Goal: Communication & Community: Answer question/provide support

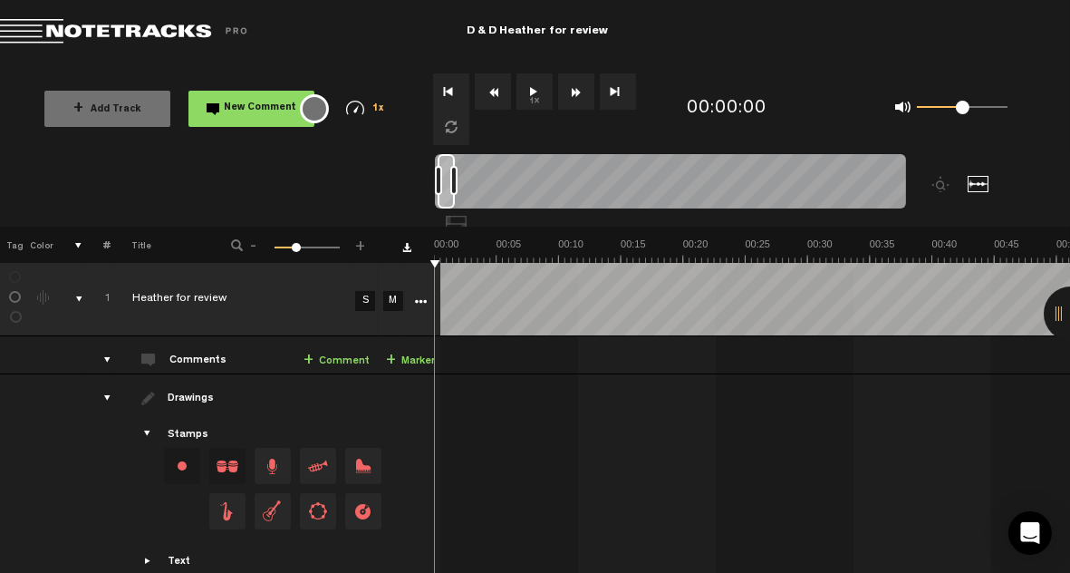
click at [977, 182] on div at bounding box center [979, 184] width 22 height 16
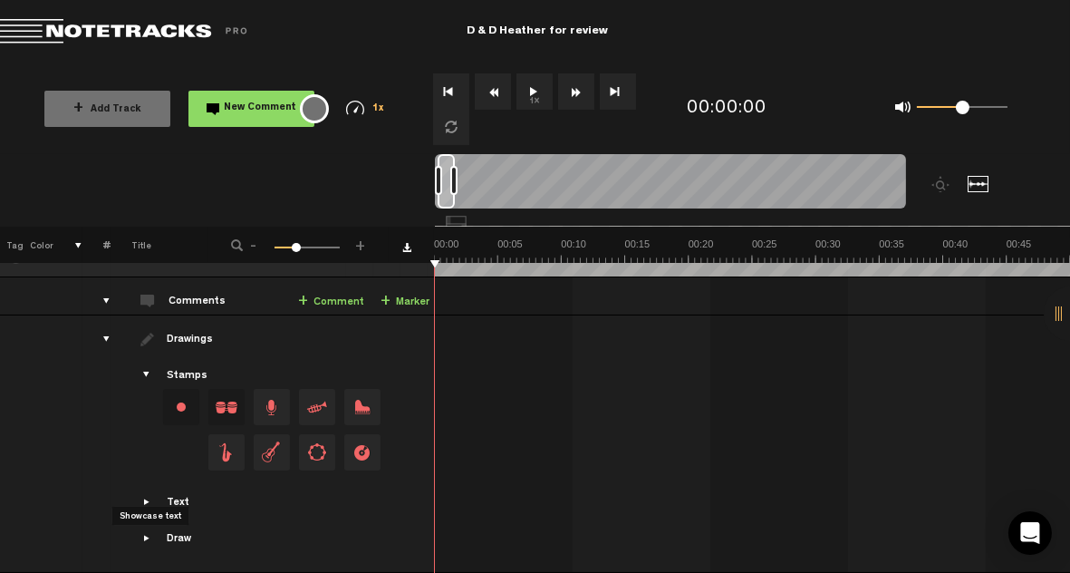
click at [147, 495] on span "Showcase text" at bounding box center [147, 502] width 14 height 14
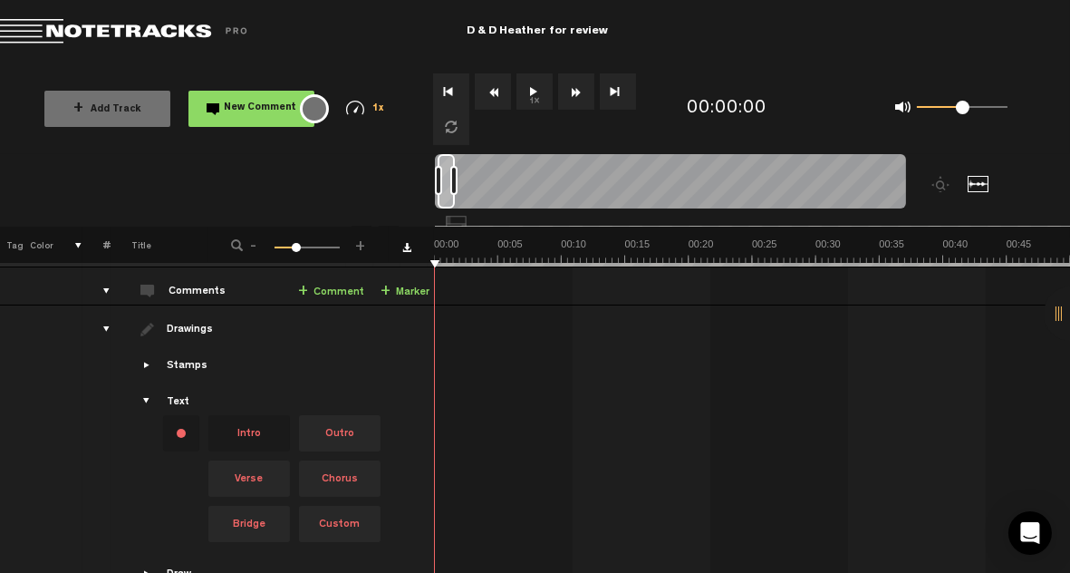
click at [143, 400] on span "Showcase text" at bounding box center [147, 401] width 14 height 14
click at [147, 401] on span "Showcase text" at bounding box center [147, 401] width 14 height 14
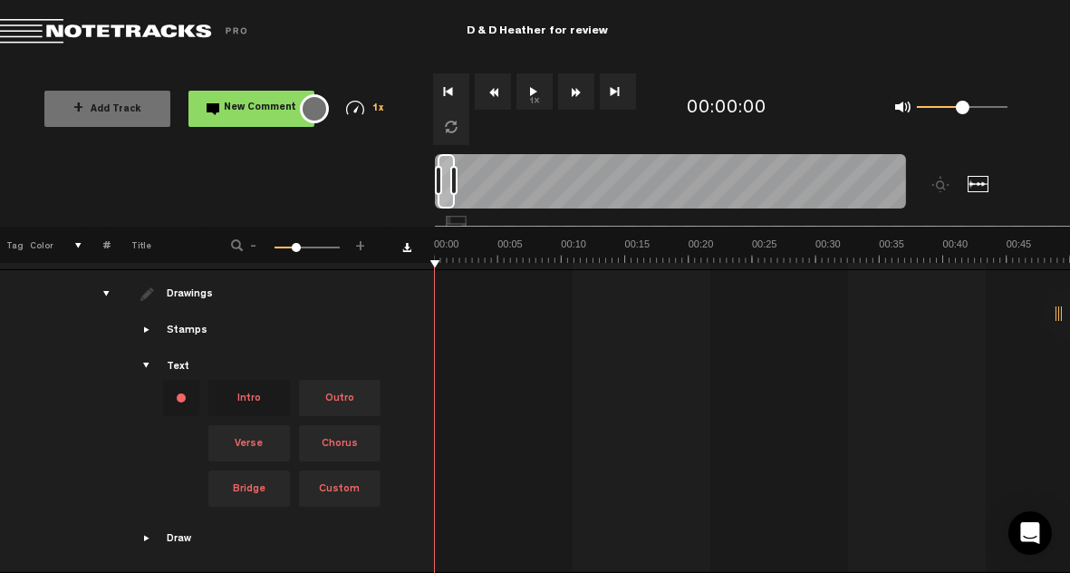
scroll to position [101, 0]
click at [1020, 526] on div "Open Intercom Messenger" at bounding box center [1031, 533] width 48 height 48
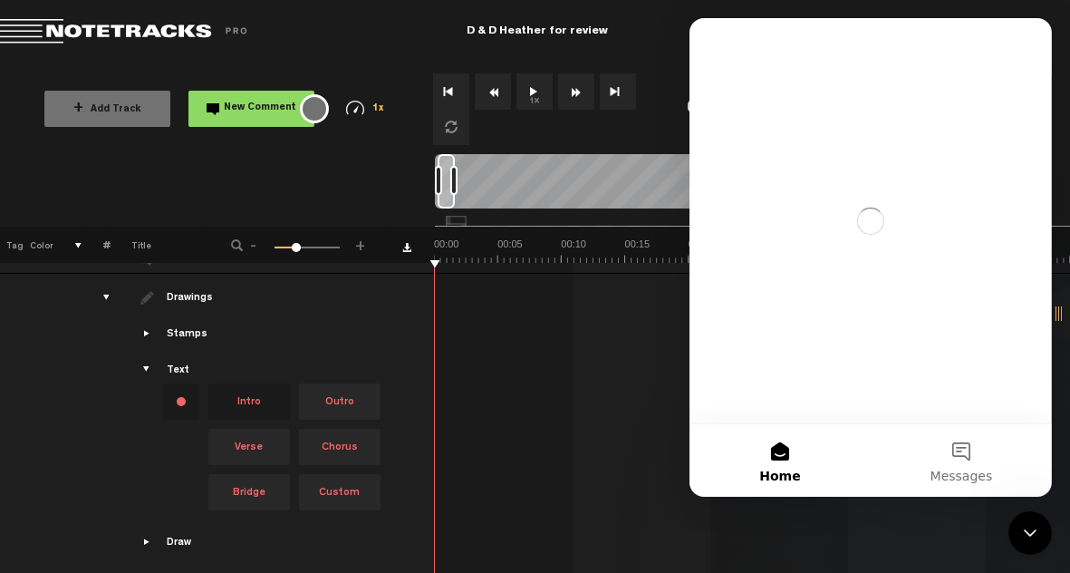
scroll to position [0, 0]
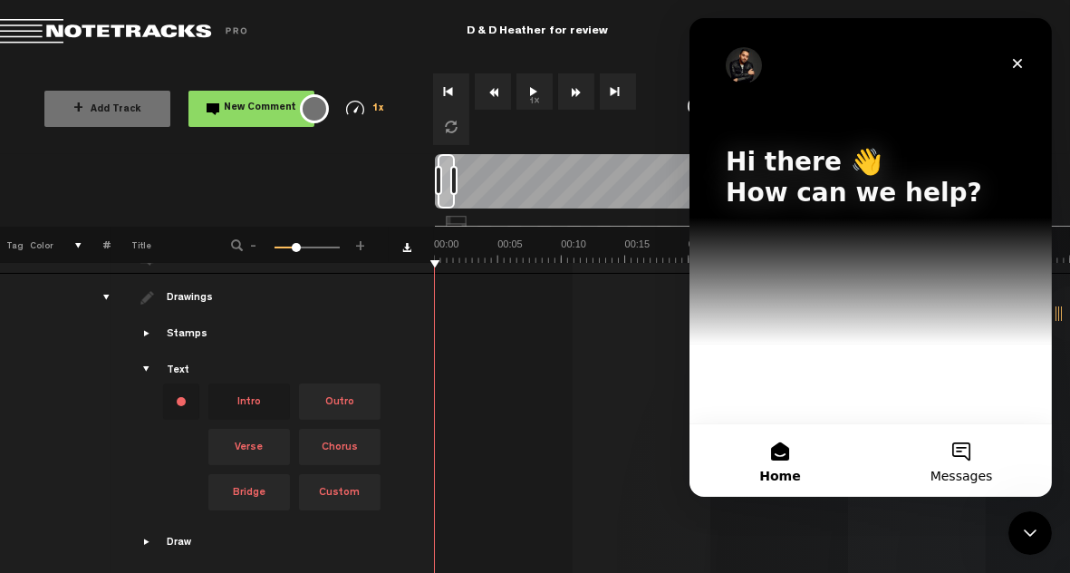
click at [956, 454] on button "Messages" at bounding box center [960, 460] width 181 height 72
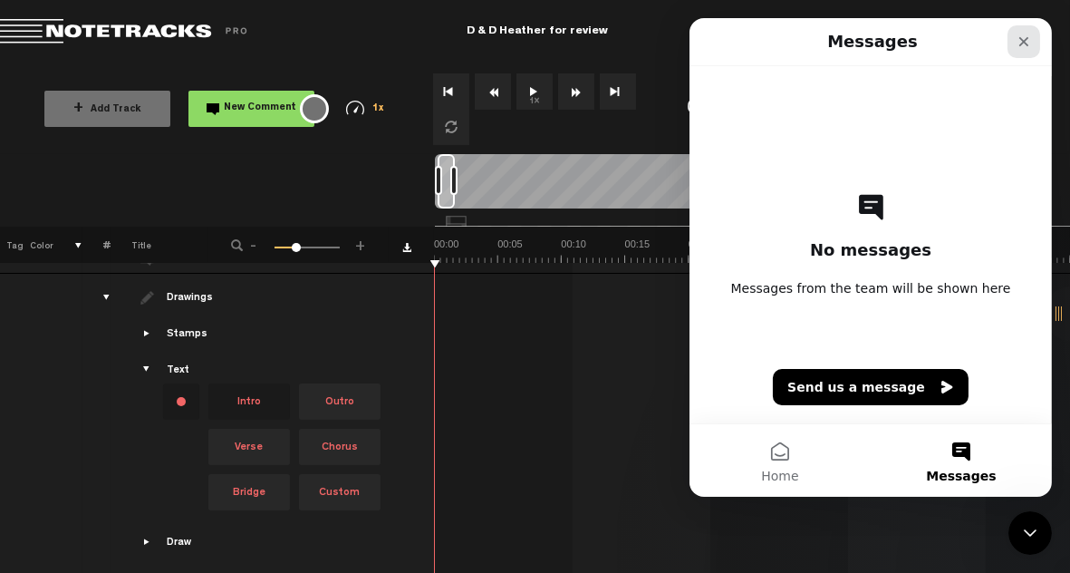
click at [1018, 35] on icon "Close" at bounding box center [1023, 41] width 14 height 14
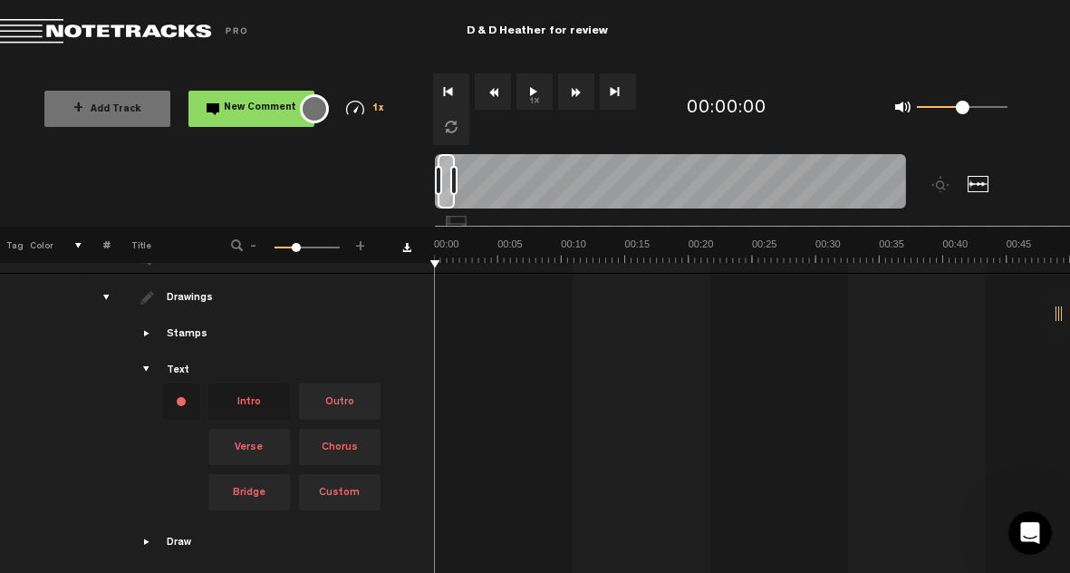
click at [1054, 314] on div at bounding box center [1071, 313] width 54 height 54
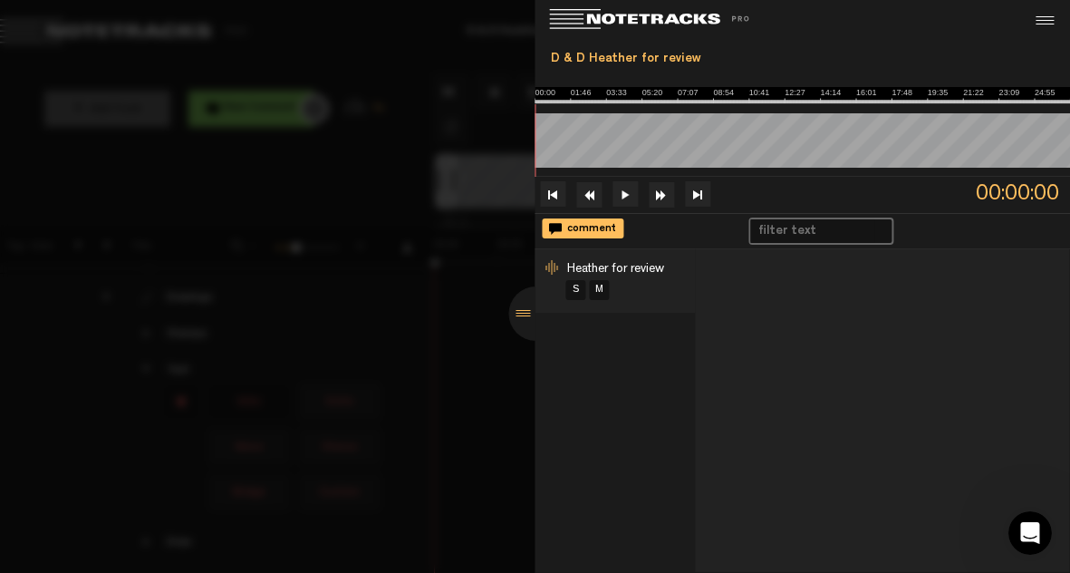
click at [428, 165] on div at bounding box center [535, 286] width 1070 height 573
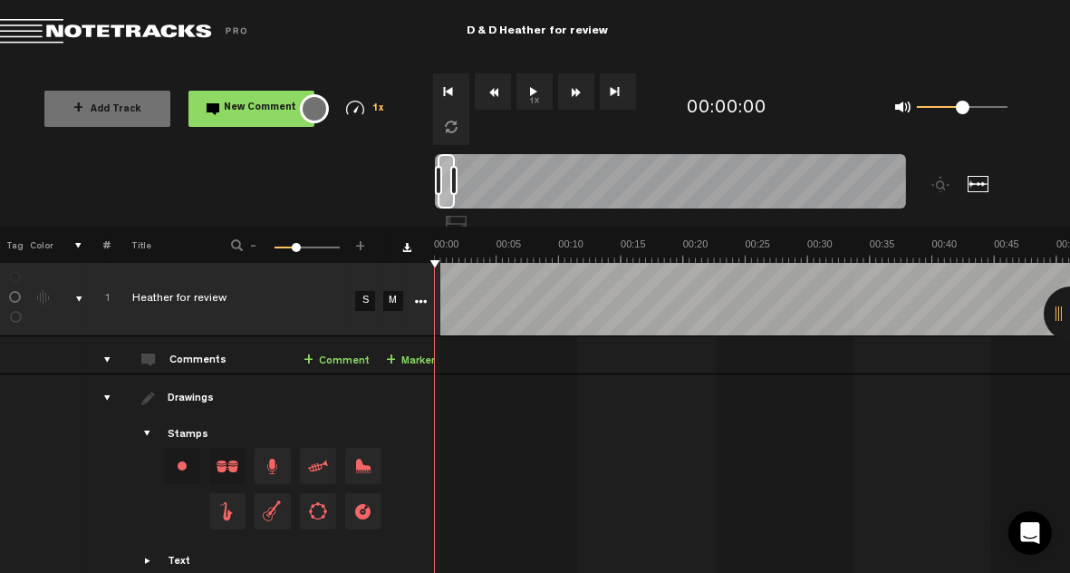
click at [220, 222] on nt-zoom-navigation-bar at bounding box center [535, 190] width 1070 height 72
click at [269, 195] on nt-zoom-navigation-bar at bounding box center [535, 190] width 1070 height 72
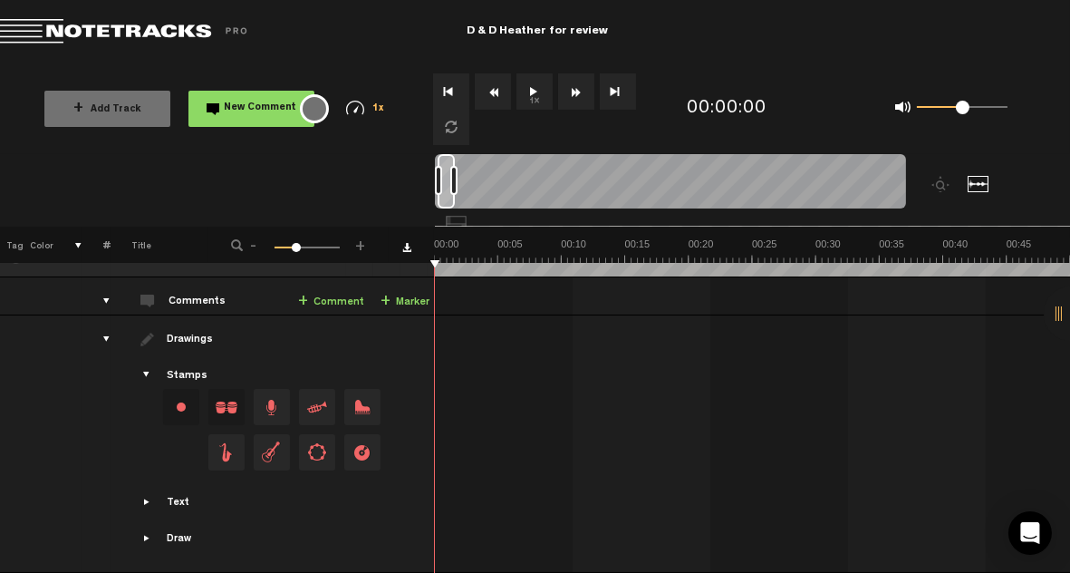
drag, startPoint x: 1040, startPoint y: 396, endPoint x: 1036, endPoint y: 375, distance: 21.3
click at [1037, 383] on div at bounding box center [754, 402] width 633 height 144
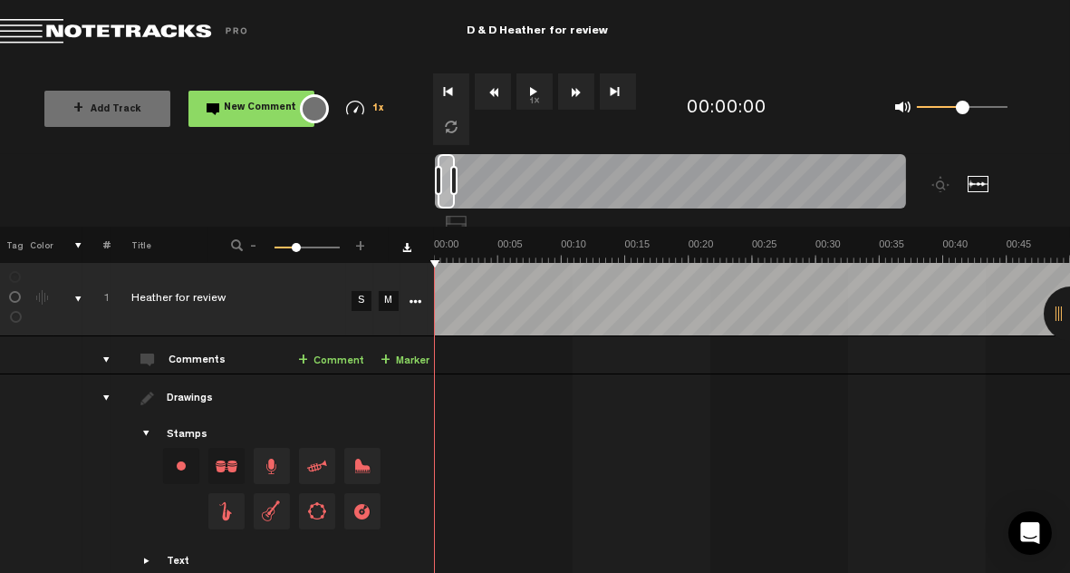
click at [78, 302] on div "comments, stamps & drawings" at bounding box center [71, 299] width 28 height 18
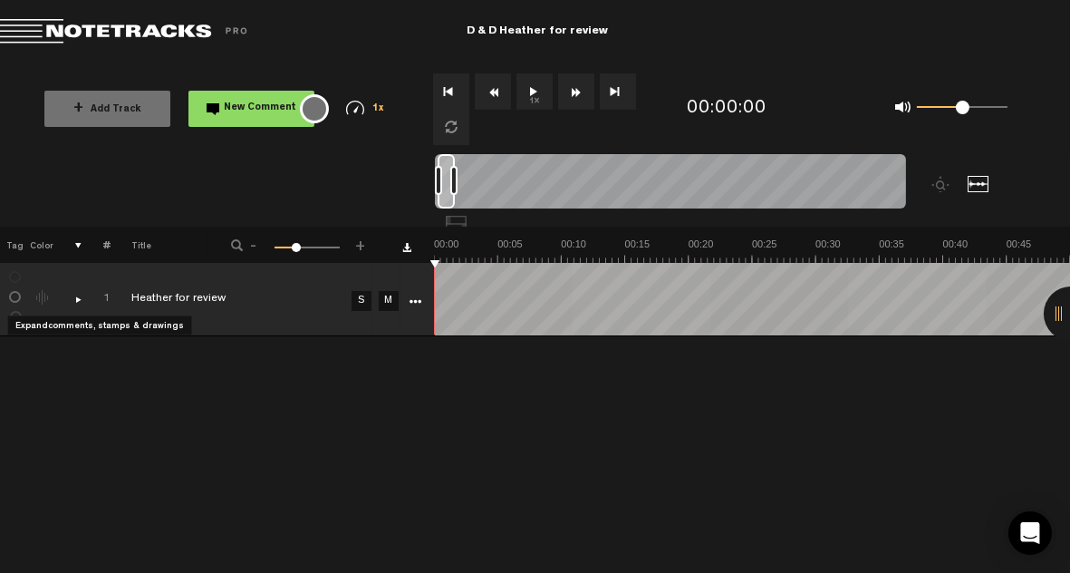
click at [78, 302] on div "comments, stamps & drawings" at bounding box center [71, 299] width 28 height 18
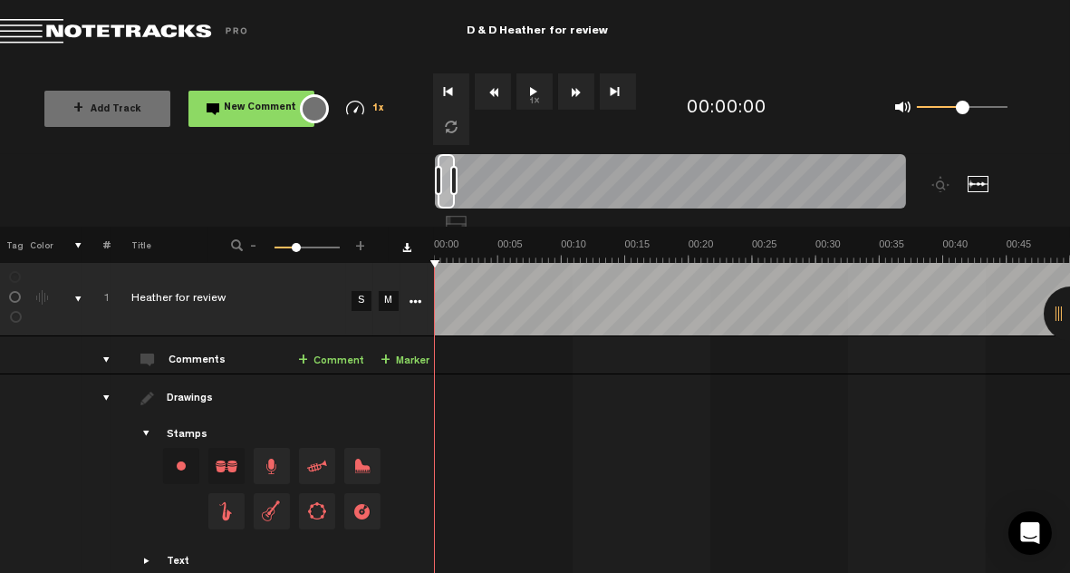
click at [412, 299] on icon "More" at bounding box center [416, 301] width 13 height 13
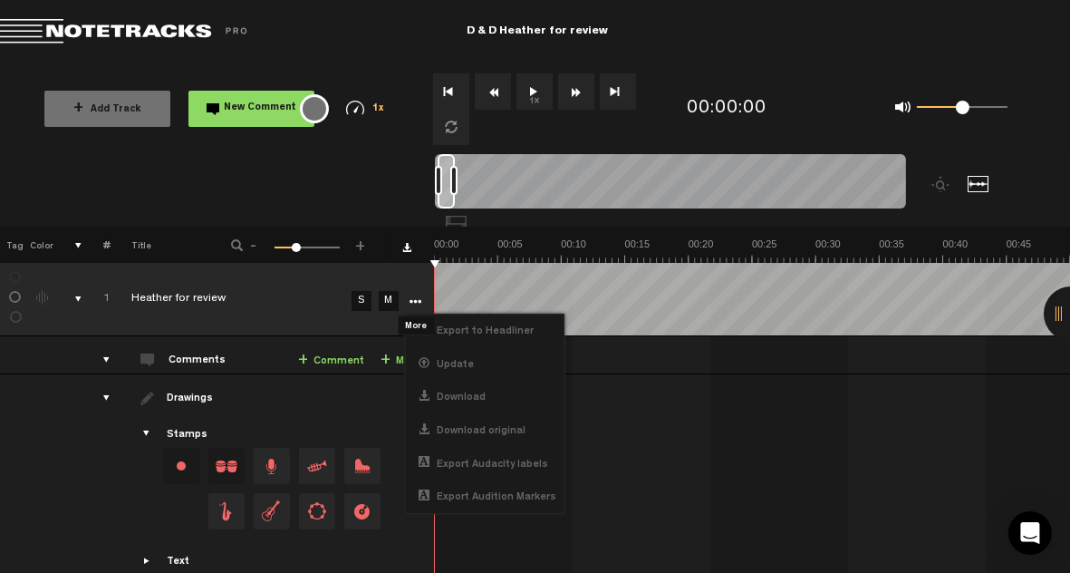
click at [412, 299] on icon "More" at bounding box center [416, 301] width 13 height 13
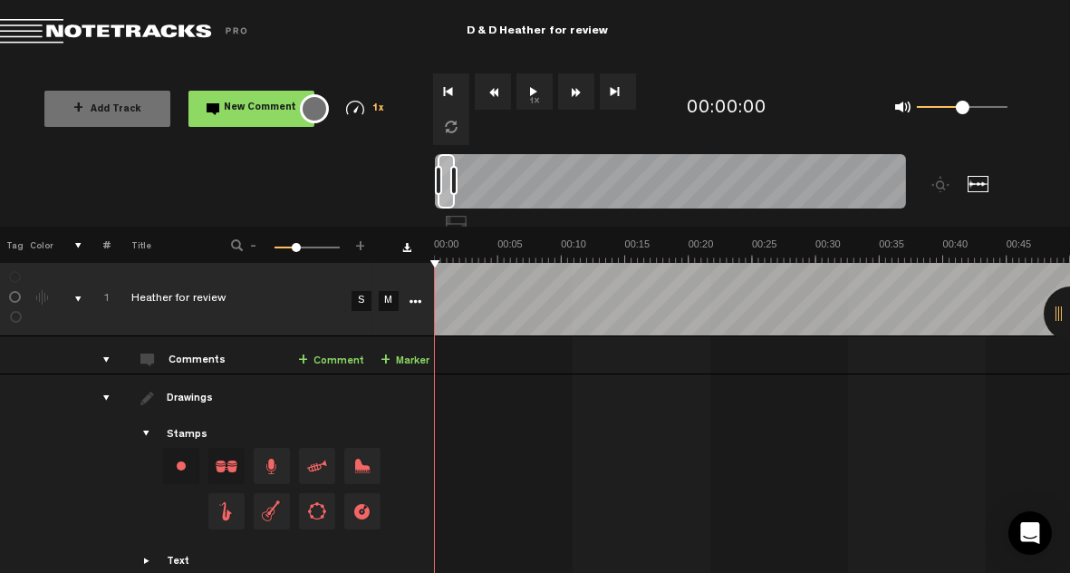
click at [979, 180] on div at bounding box center [979, 184] width 22 height 16
click at [531, 96] on button "1x" at bounding box center [534, 91] width 36 height 36
click at [978, 181] on div at bounding box center [979, 184] width 22 height 16
drag, startPoint x: 993, startPoint y: 388, endPoint x: 705, endPoint y: 407, distance: 288.8
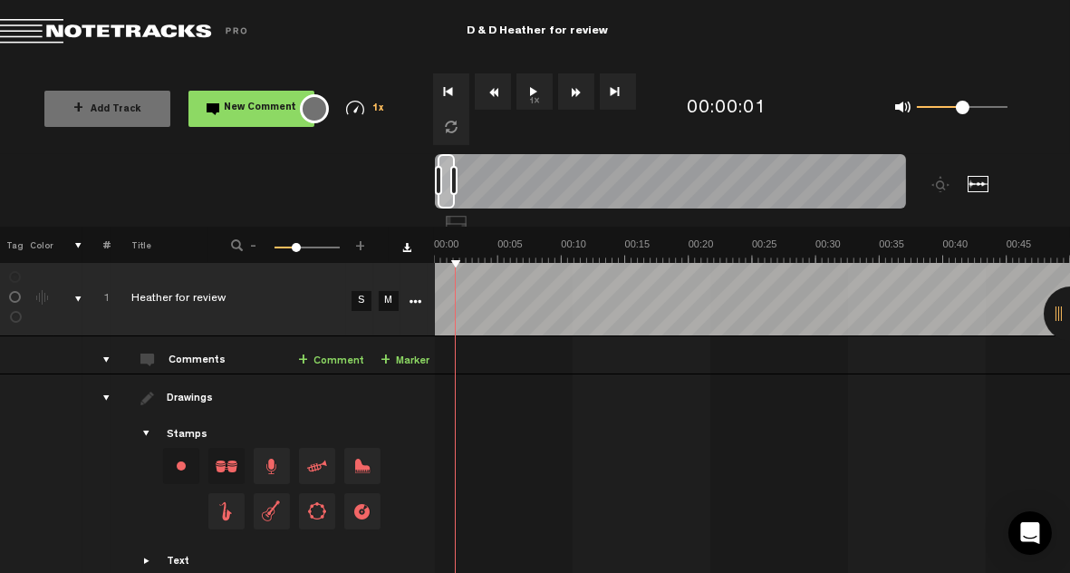
click at [456, 94] on button "Go to beginning" at bounding box center [451, 91] width 36 height 36
click at [534, 93] on button "1x" at bounding box center [534, 91] width 36 height 36
click at [415, 301] on icon "More" at bounding box center [416, 301] width 13 height 13
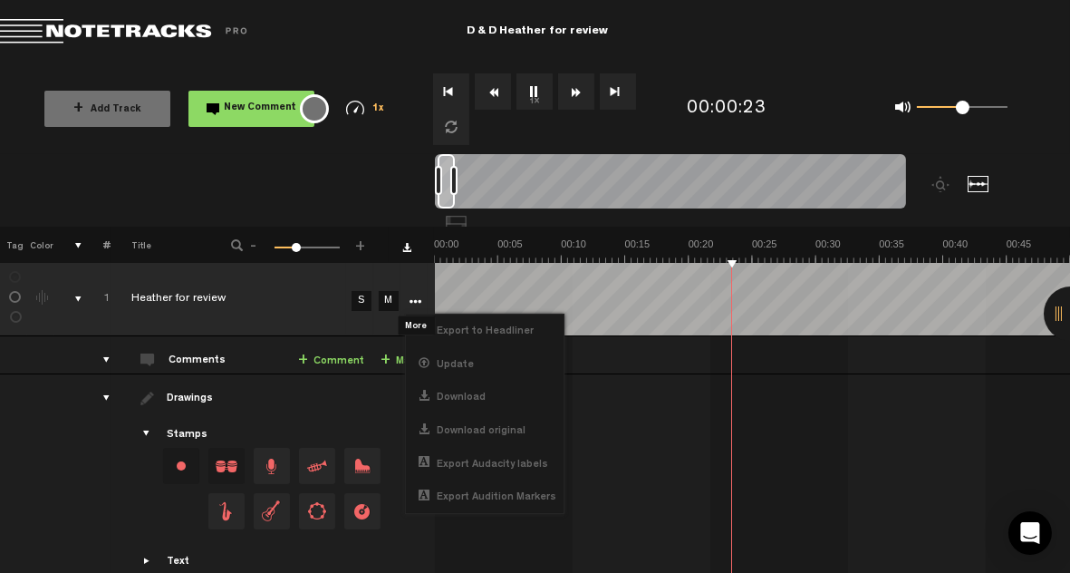
click at [415, 301] on icon "More" at bounding box center [416, 301] width 13 height 13
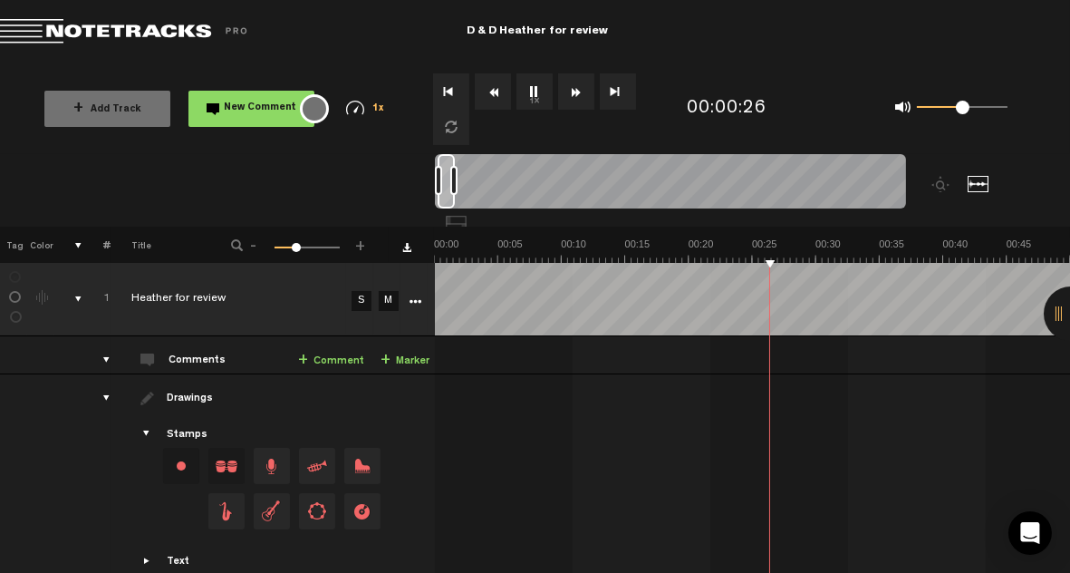
click at [498, 92] on button "Rewind" at bounding box center [493, 91] width 36 height 36
click at [456, 94] on button "Go to beginning" at bounding box center [451, 91] width 36 height 36
click at [335, 357] on link "+ Comment" at bounding box center [331, 361] width 66 height 21
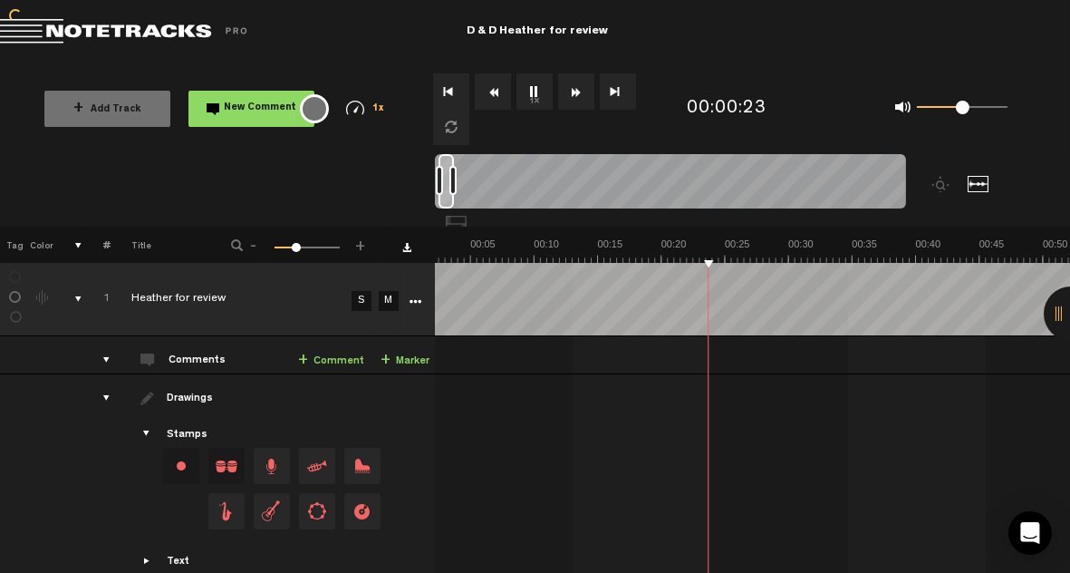
scroll to position [0, 26]
click at [335, 357] on link "+ Comment" at bounding box center [331, 361] width 66 height 21
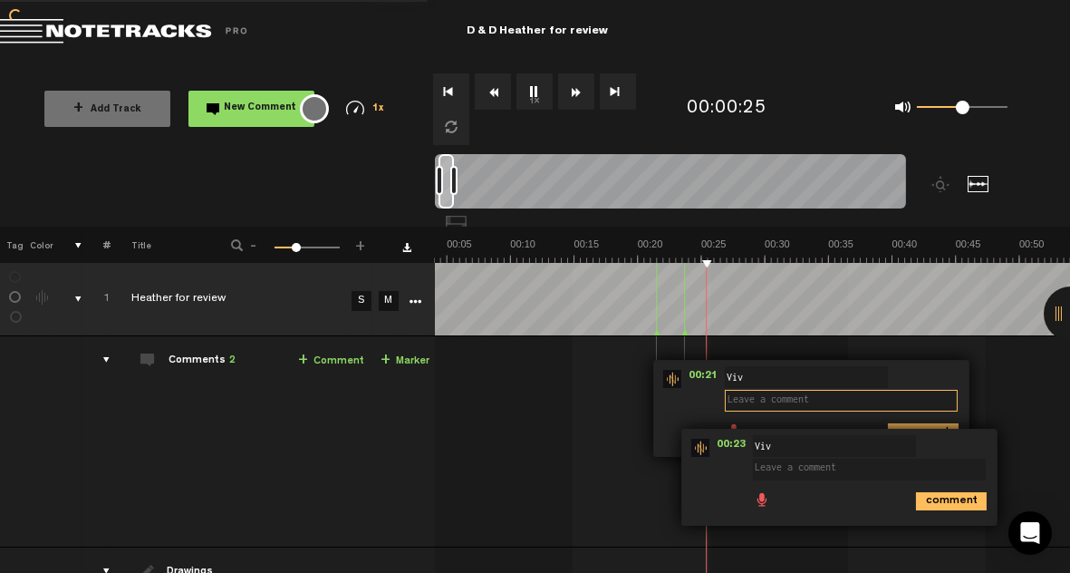
scroll to position [0, 50]
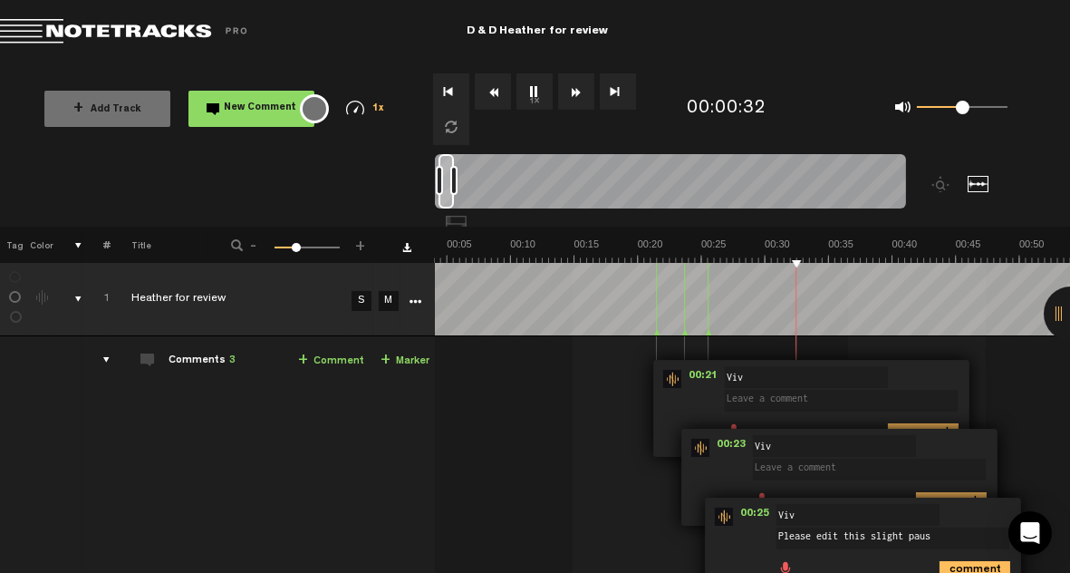
type textarea "Please edit this slight pause"
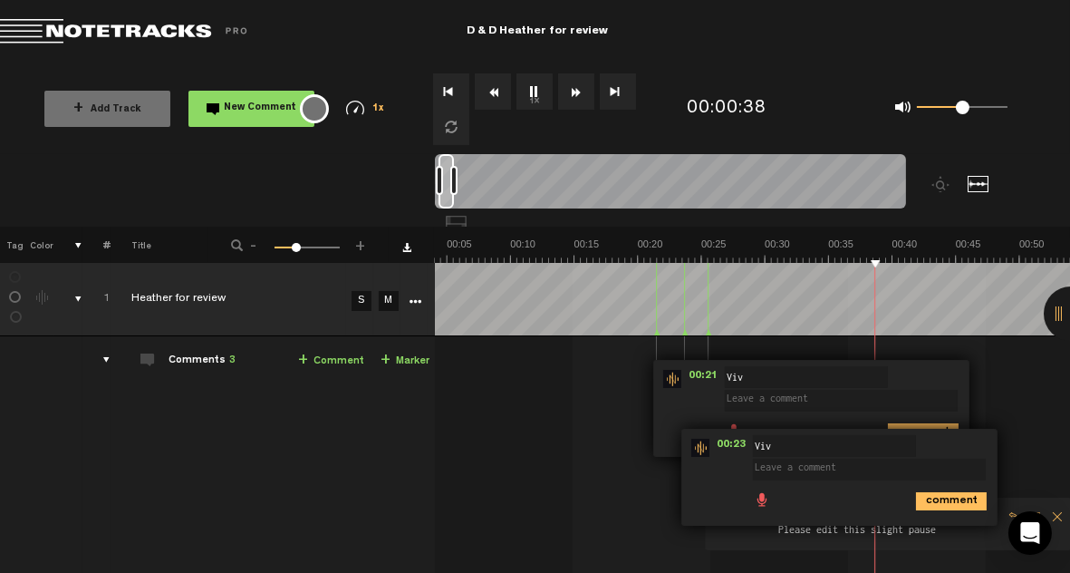
click at [537, 96] on button "1x" at bounding box center [534, 91] width 36 height 36
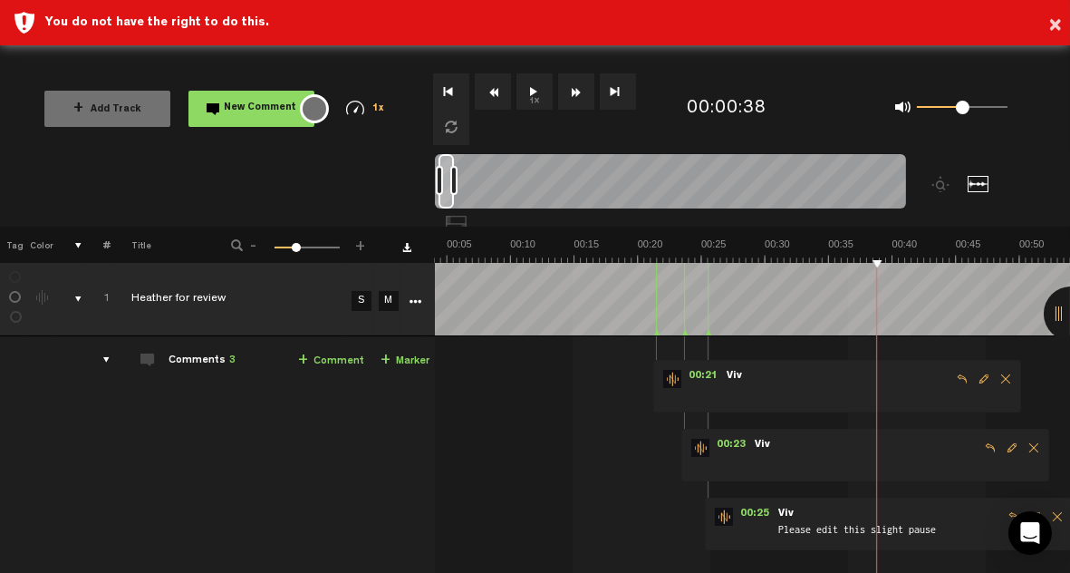
click at [530, 86] on button "1x" at bounding box center [534, 91] width 36 height 36
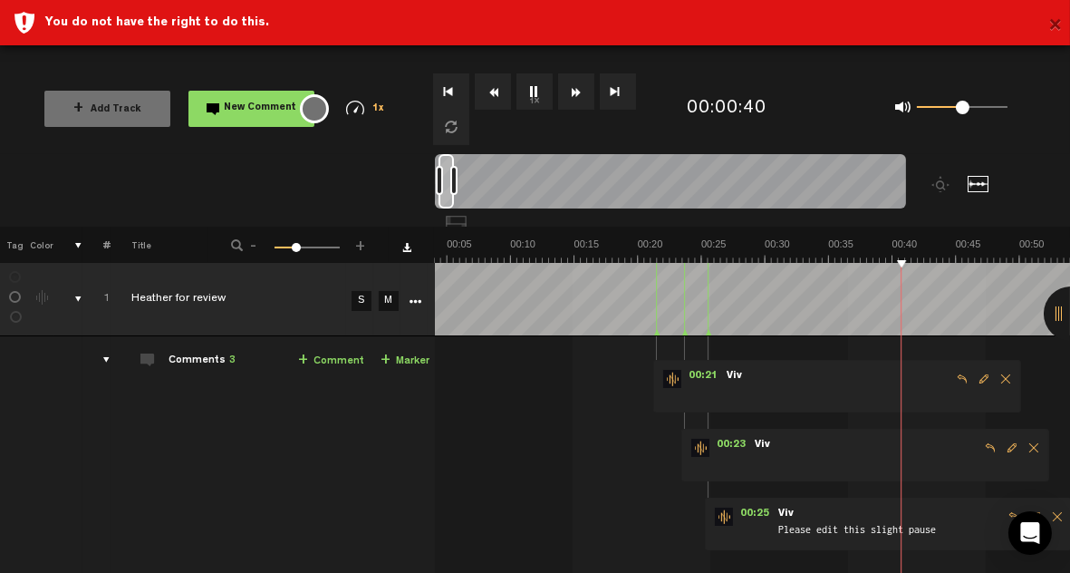
click at [1054, 22] on button "×" at bounding box center [1055, 26] width 14 height 36
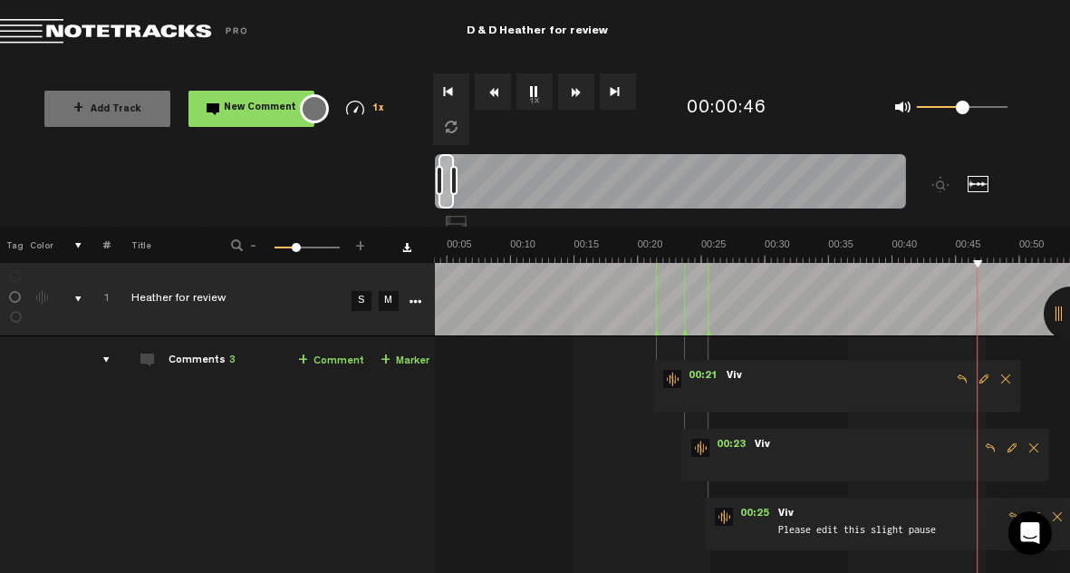
click at [1005, 372] on span "Delete comment" at bounding box center [1006, 378] width 22 height 13
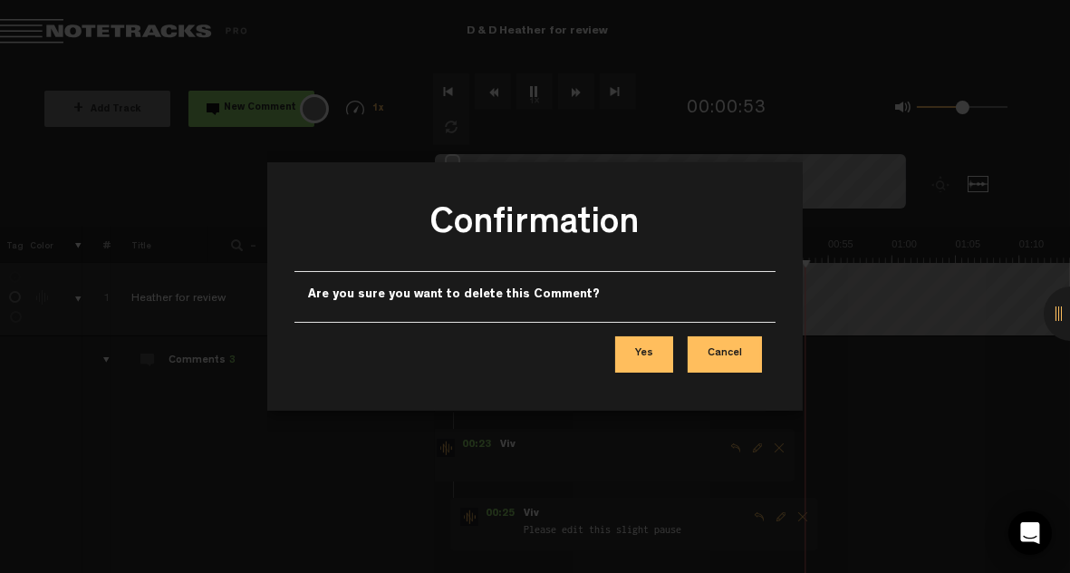
click at [644, 365] on button "Yes" at bounding box center [644, 354] width 58 height 36
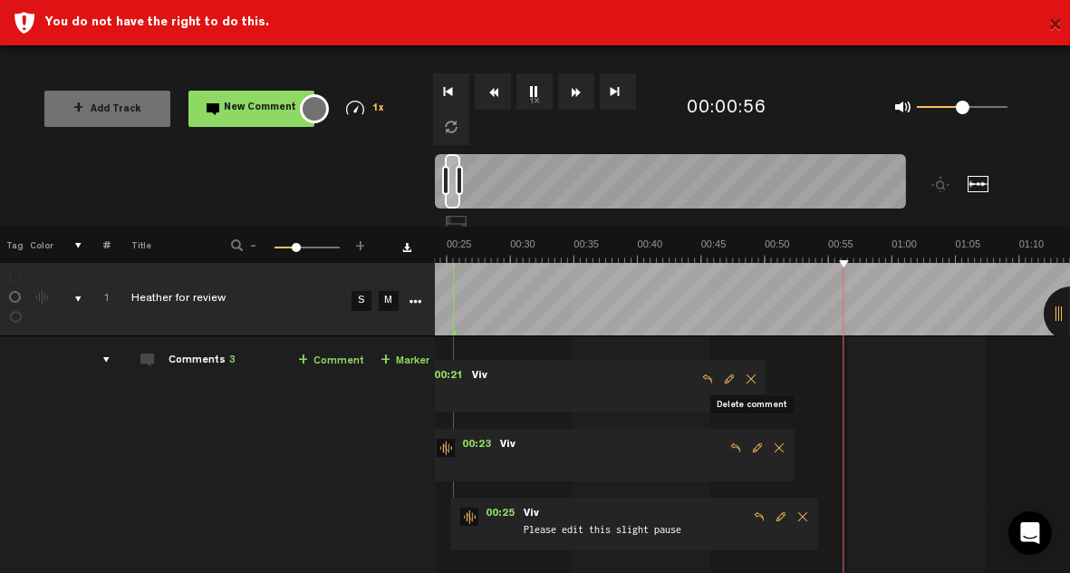
click at [1057, 30] on button "×" at bounding box center [1055, 26] width 14 height 36
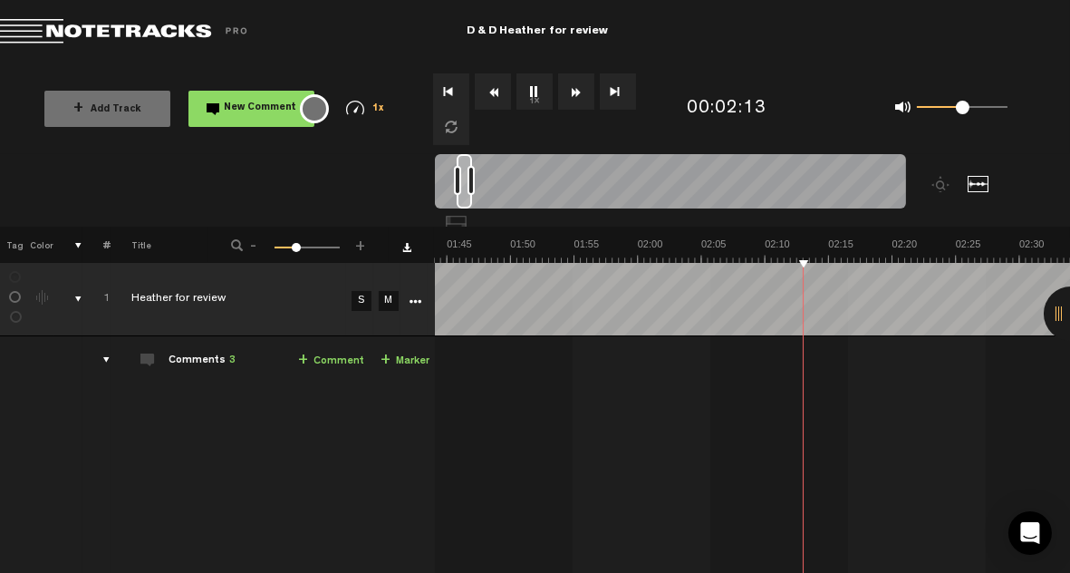
scroll to position [0, 1323]
click at [494, 89] on button "Rewind" at bounding box center [493, 91] width 36 height 36
click at [494, 90] on button "Rewind" at bounding box center [493, 91] width 36 height 36
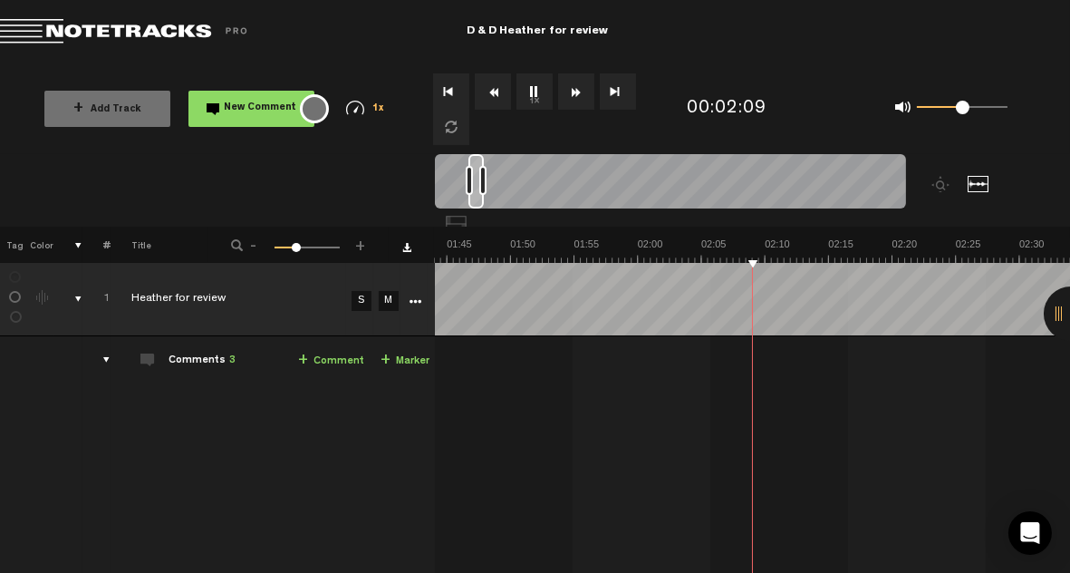
click at [494, 90] on button "Rewind" at bounding box center [493, 91] width 36 height 36
click at [346, 362] on link "+ Comment" at bounding box center [331, 361] width 66 height 21
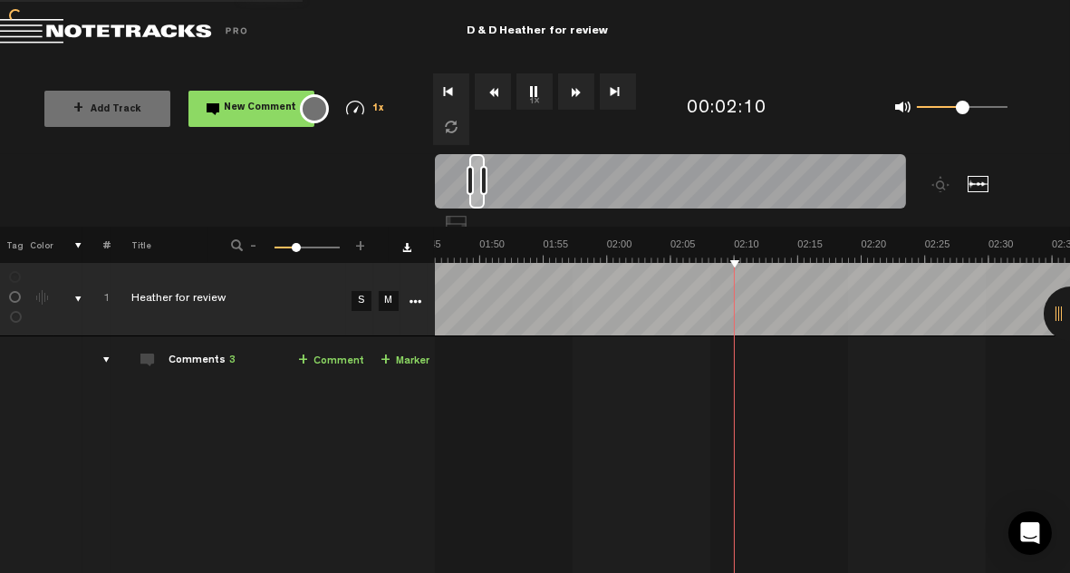
click at [697, 347] on td "1 [PERSON_NAME] for review S M [PERSON_NAME] for review by [PERSON_NAME] 1 coll…" at bounding box center [753, 476] width 636 height 280
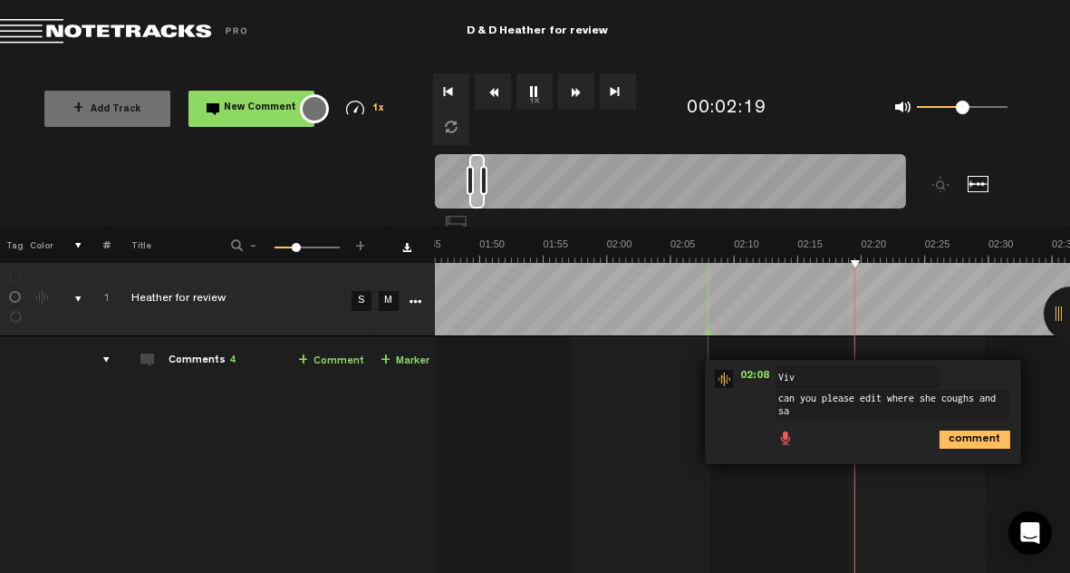
scroll to position [2, 0]
type textarea "can you please edit where she coughs and says 'excuse me'"
click at [954, 436] on icon "comment" at bounding box center [975, 439] width 71 height 18
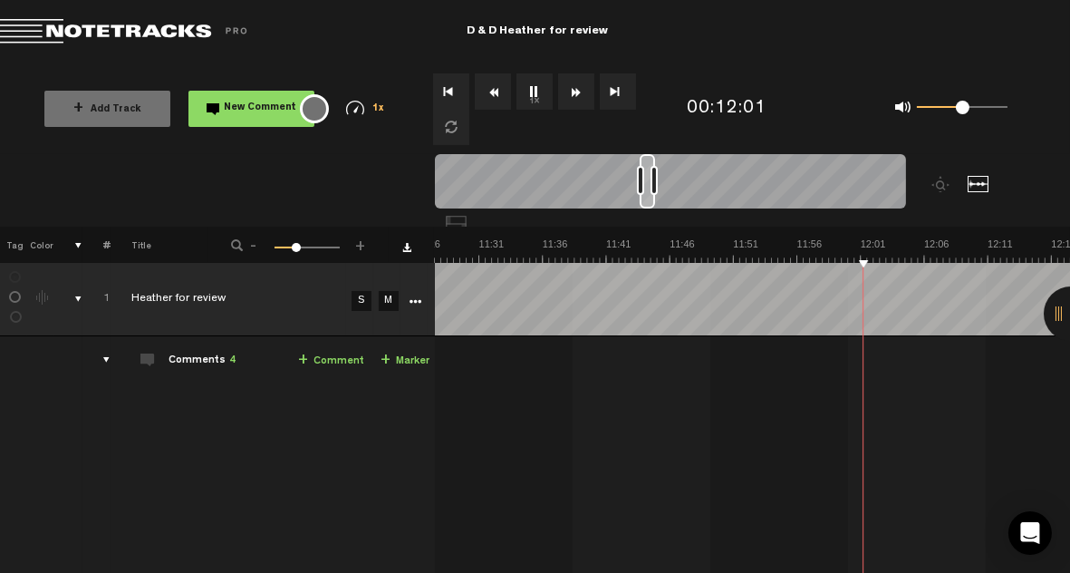
scroll to position [0, 8732]
click at [532, 93] on button "1x" at bounding box center [534, 91] width 36 height 36
click at [535, 91] on button "1x" at bounding box center [534, 91] width 36 height 36
click at [492, 92] on button "Rewind" at bounding box center [493, 91] width 36 height 36
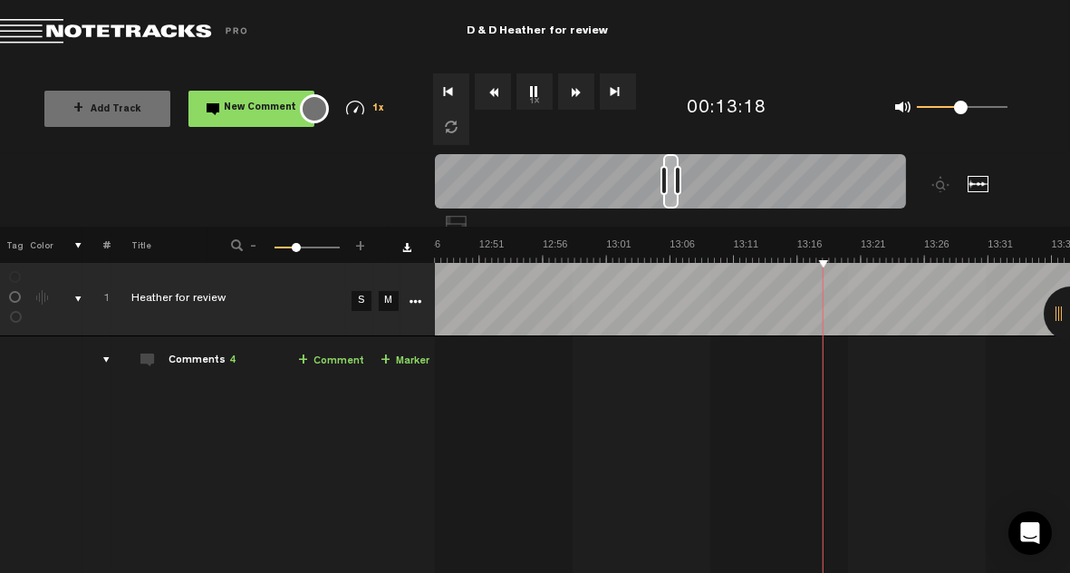
click at [492, 92] on button "Rewind" at bounding box center [493, 91] width 36 height 36
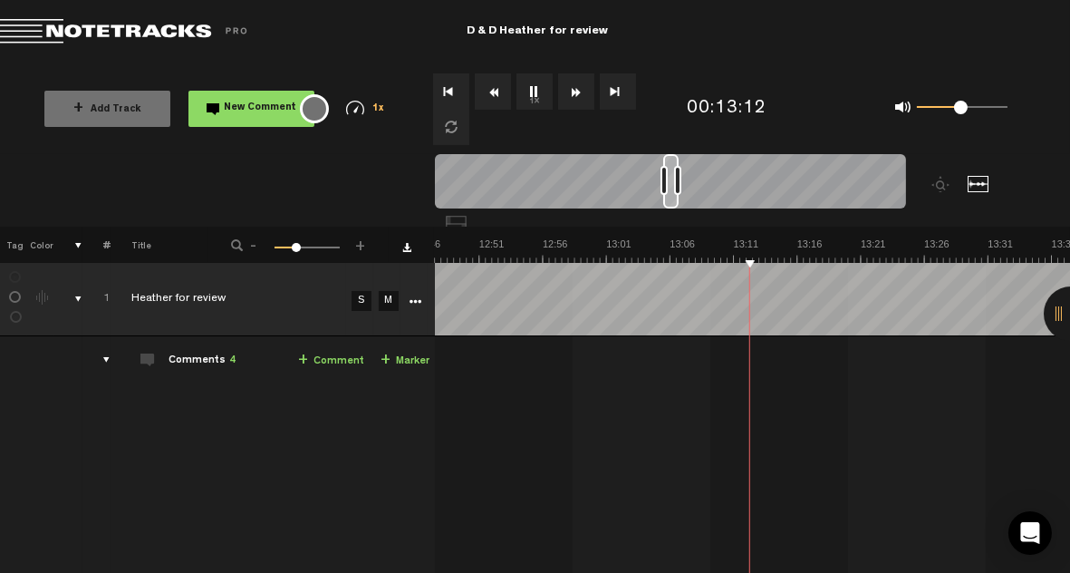
click at [493, 103] on button "Rewind" at bounding box center [493, 91] width 36 height 36
click at [335, 358] on link "+ Comment" at bounding box center [331, 361] width 66 height 21
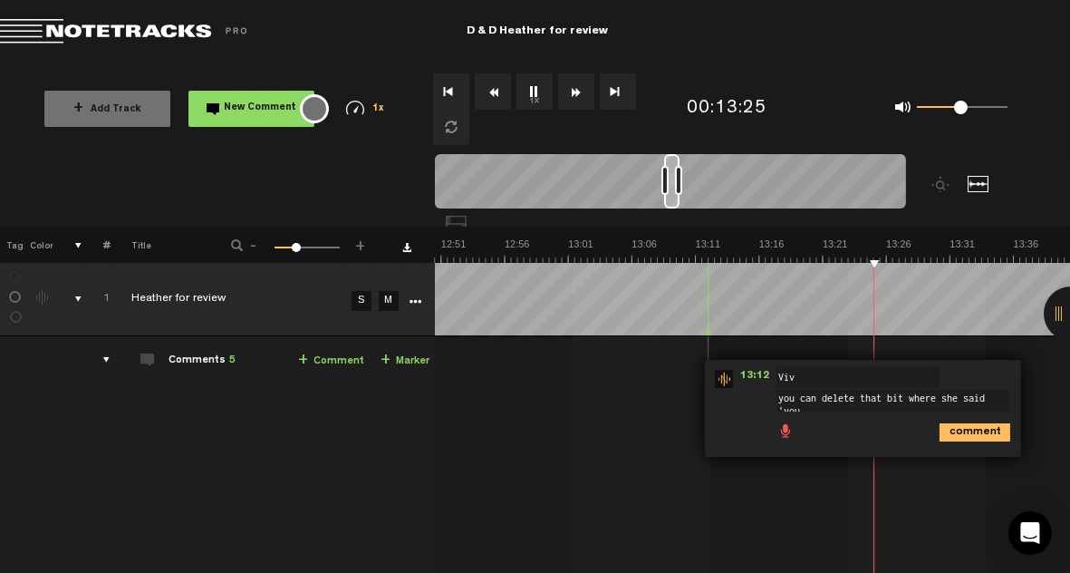
scroll to position [2, 0]
type textarea "you can delete that bit where she said 'you can cut that bit out'"
click at [950, 439] on icon "comment" at bounding box center [975, 439] width 71 height 18
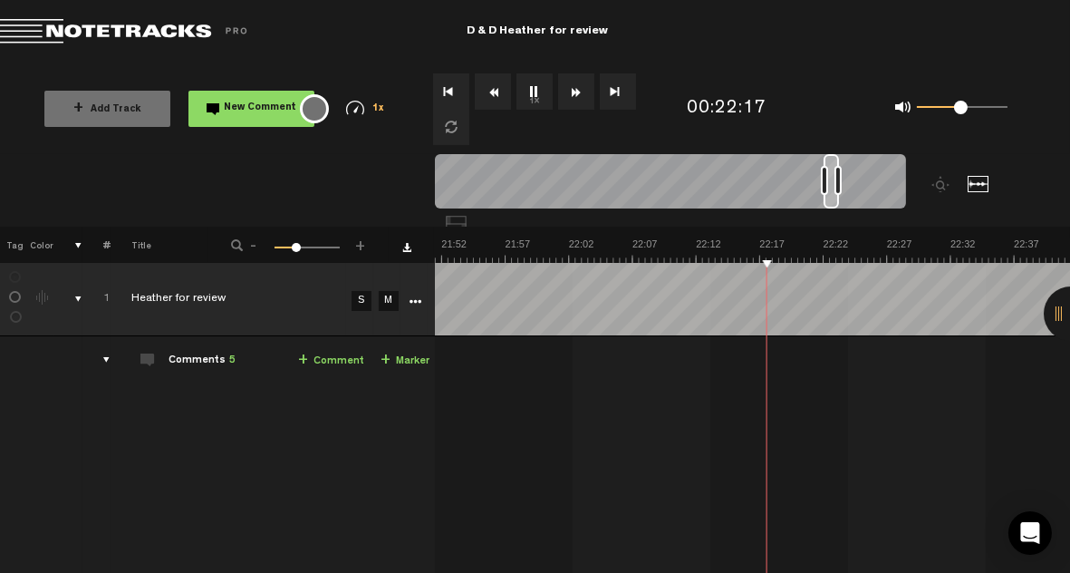
scroll to position [0, 16657]
click at [334, 359] on link "+ Comment" at bounding box center [331, 361] width 66 height 21
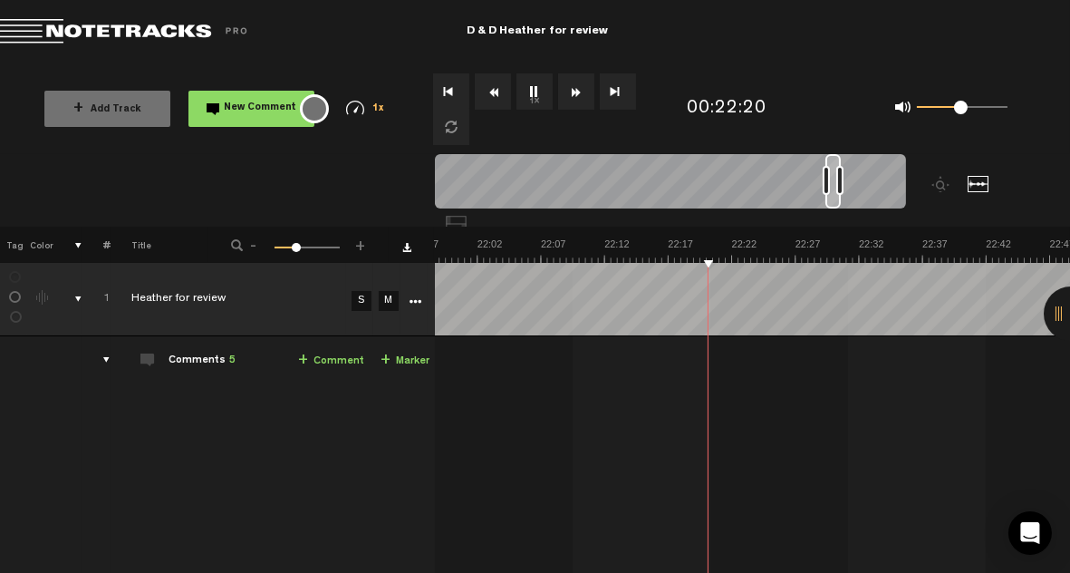
scroll to position [0, 16749]
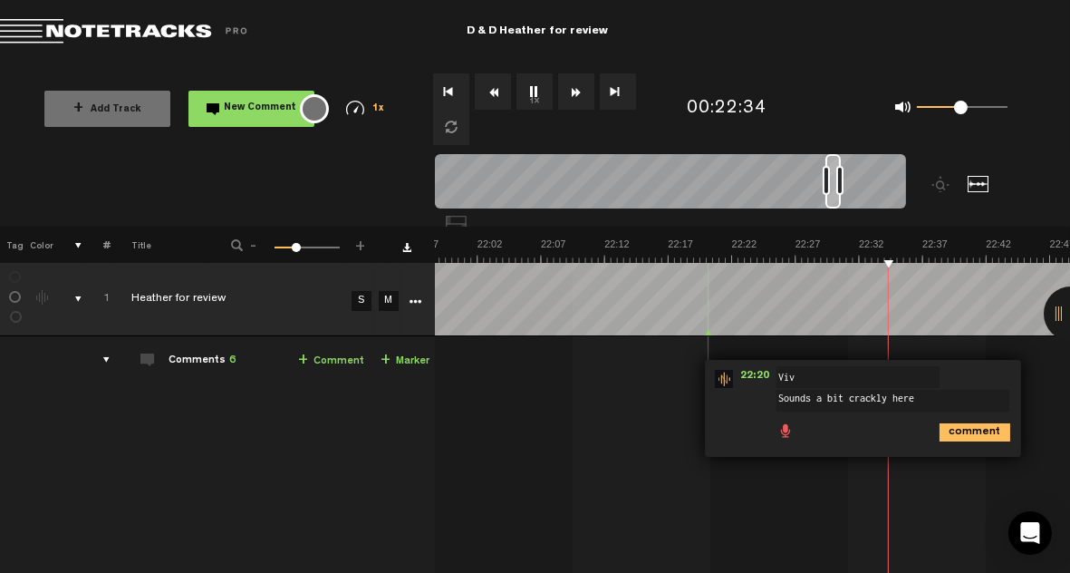
type textarea "Sounds a bit crackly here"
click at [942, 429] on icon "comment" at bounding box center [975, 432] width 71 height 18
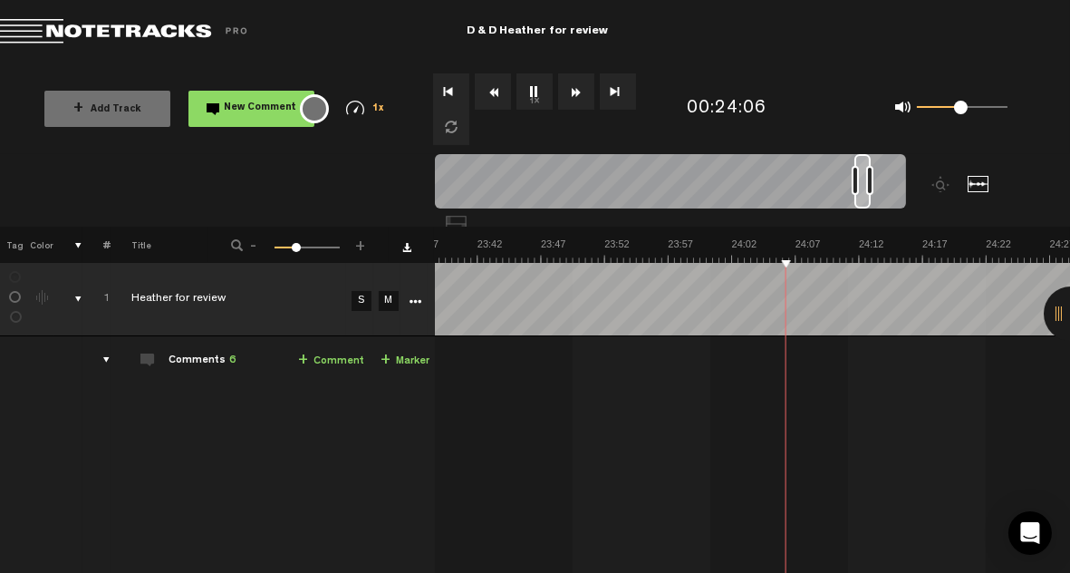
scroll to position [0, 18021]
click at [306, 355] on span "+" at bounding box center [303, 360] width 10 height 14
click at [312, 359] on link "+ Comment" at bounding box center [331, 361] width 66 height 21
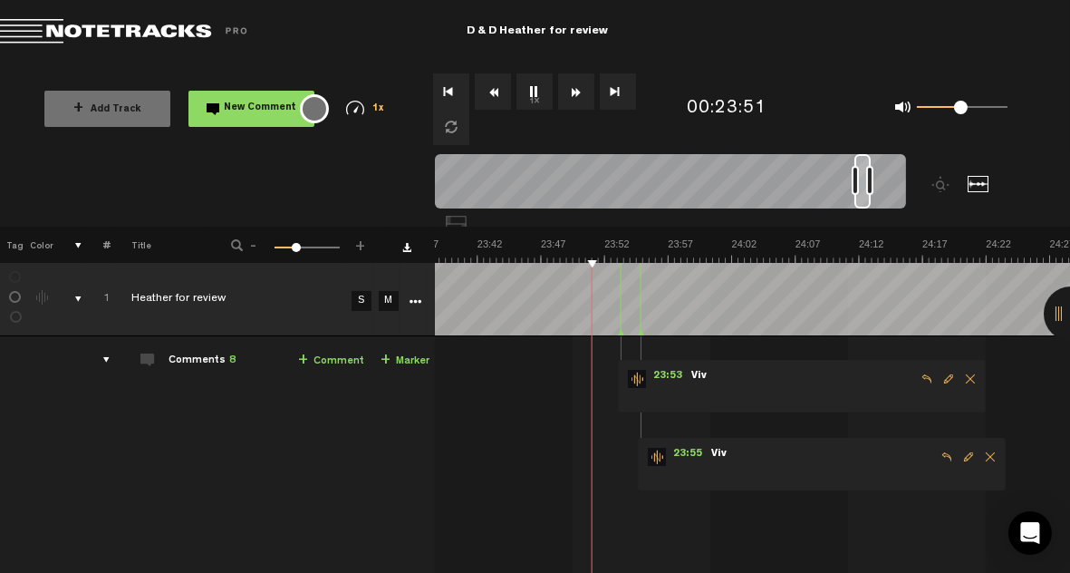
click at [732, 377] on form at bounding box center [803, 387] width 227 height 34
click at [945, 377] on span "Edit comment" at bounding box center [949, 378] width 22 height 13
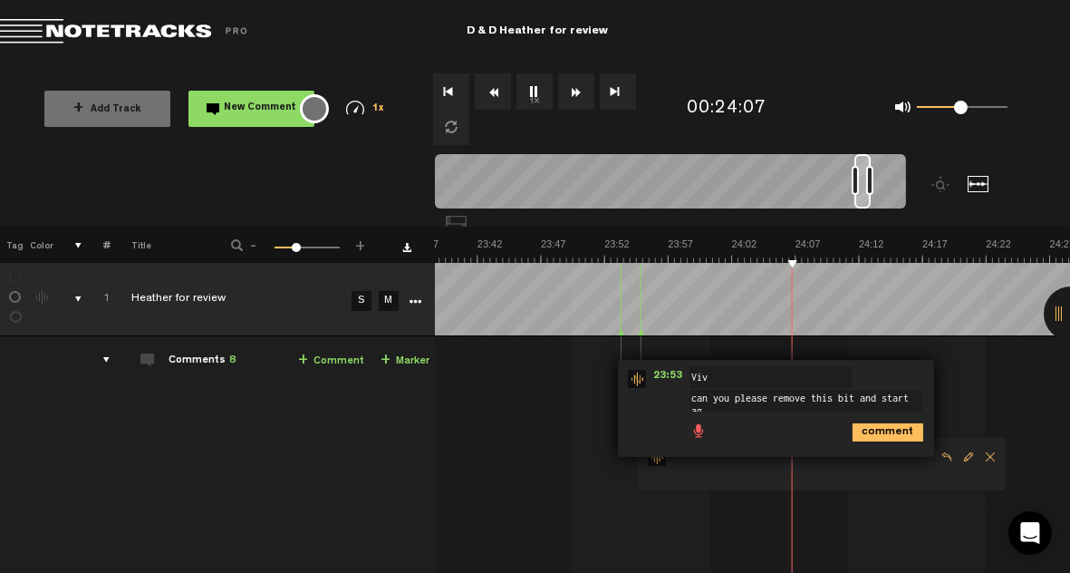
scroll to position [2, 0]
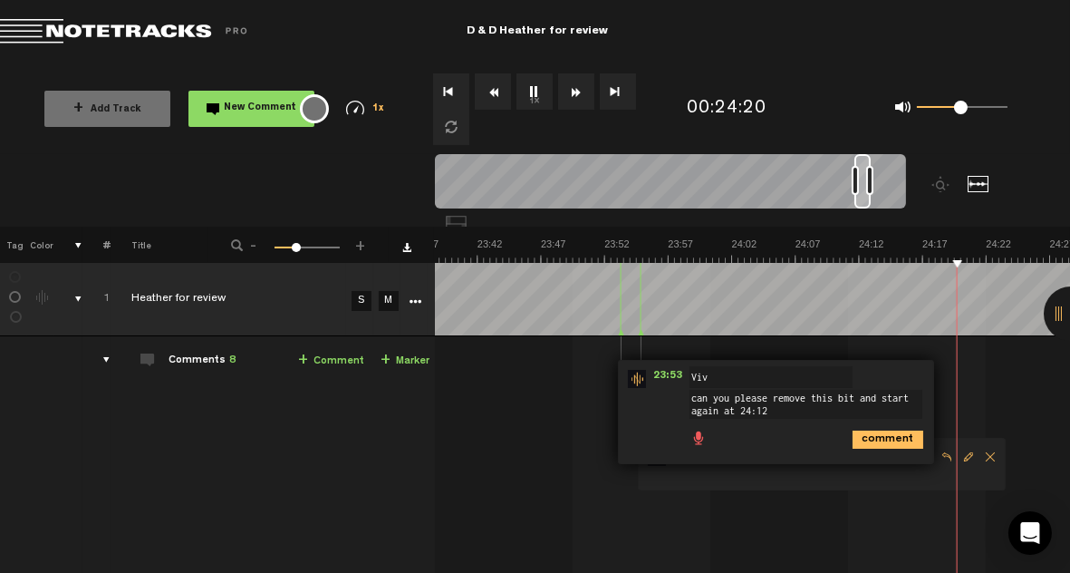
type textarea "can you please remove this bit and start again at 24:12"
click at [895, 436] on icon "comment" at bounding box center [888, 439] width 71 height 18
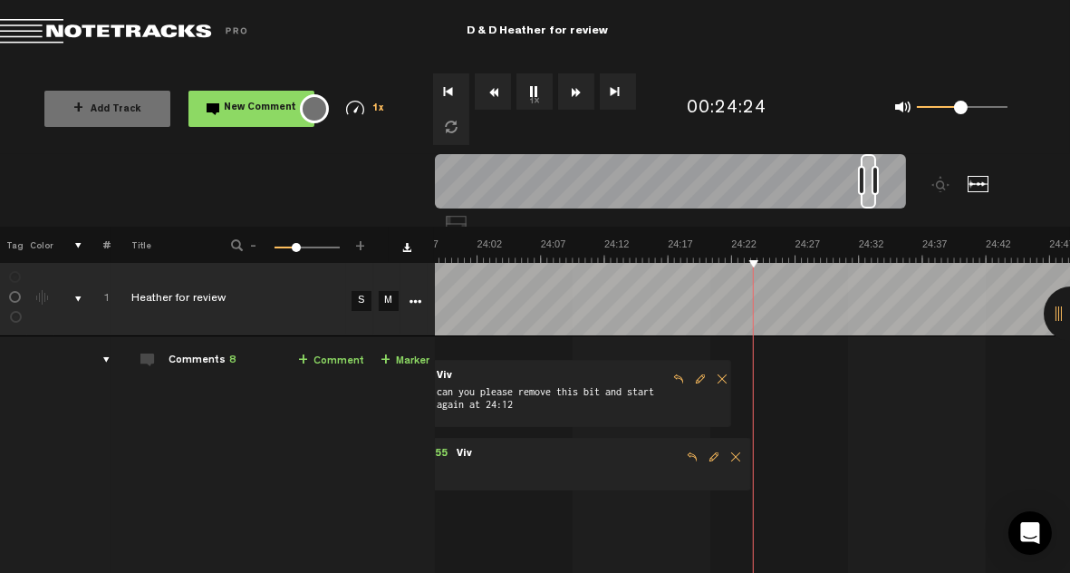
scroll to position [0, 18276]
click at [712, 456] on span "Edit comment" at bounding box center [714, 456] width 22 height 13
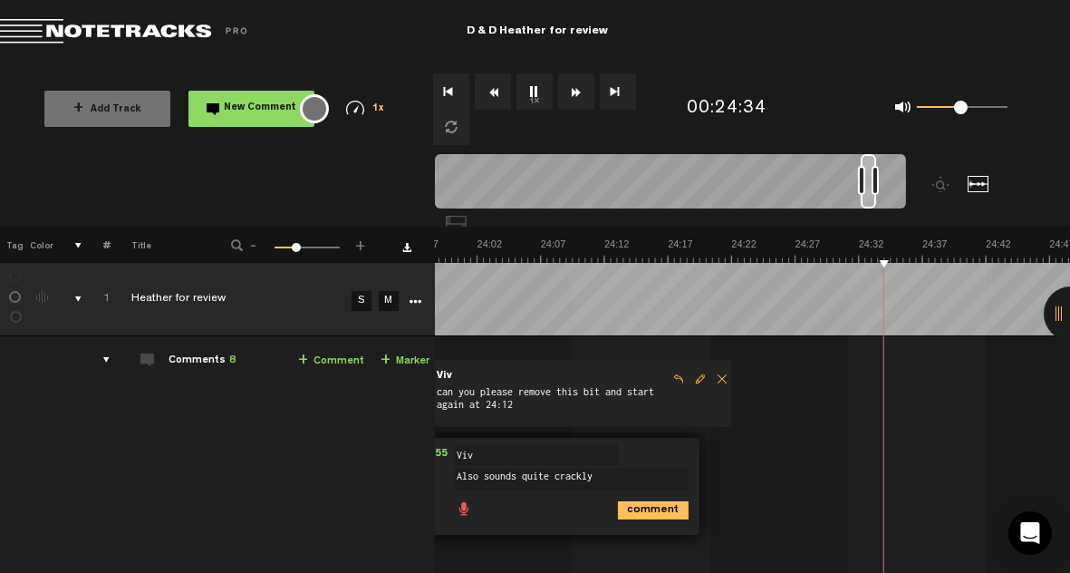
type textarea "Also sounds quite crackly"
click at [651, 501] on icon "comment" at bounding box center [653, 510] width 71 height 18
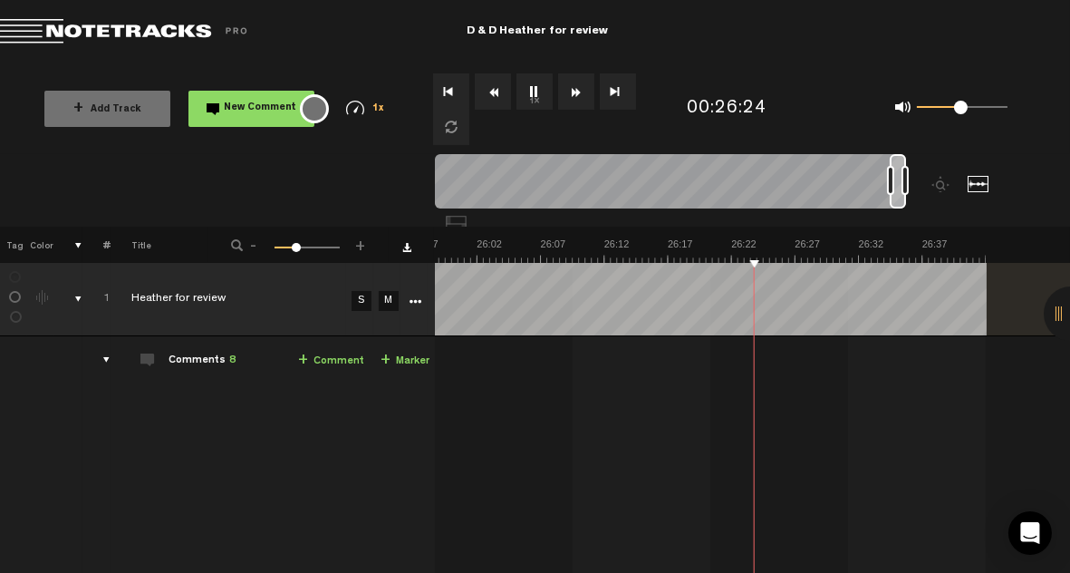
scroll to position [0, 19802]
click at [684, 363] on td "1 [PERSON_NAME] for review S M [PERSON_NAME] for review by [PERSON_NAME] 1 coll…" at bounding box center [753, 480] width 636 height 289
click at [447, 95] on button "Go to beginning" at bounding box center [451, 91] width 36 height 36
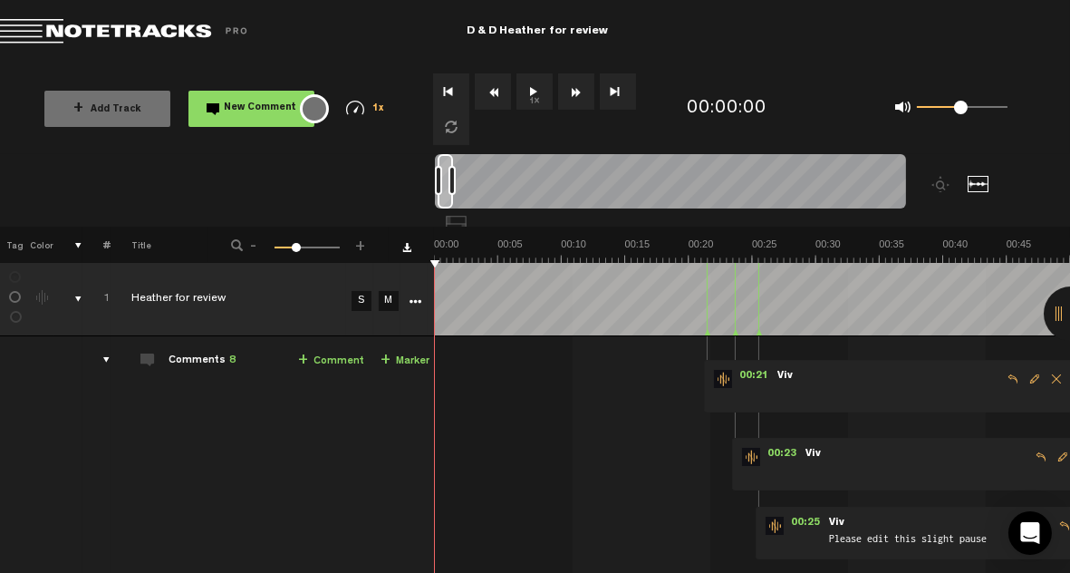
scroll to position [0, 0]
click at [535, 95] on button "1x" at bounding box center [534, 91] width 36 height 36
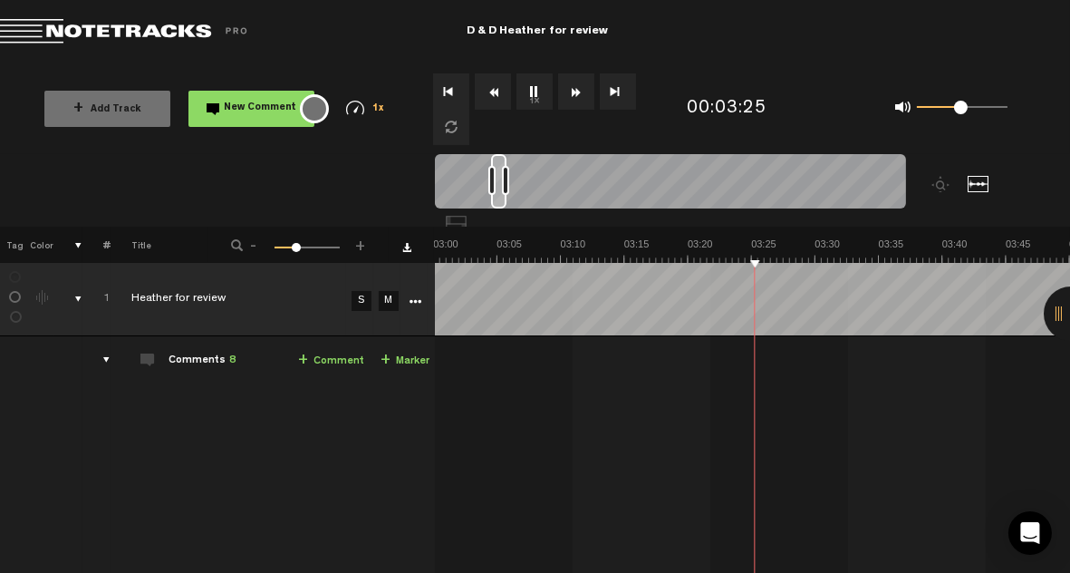
scroll to position [0, 2290]
click at [533, 91] on button "1x" at bounding box center [534, 91] width 36 height 36
